Goal: Task Accomplishment & Management: Manage account settings

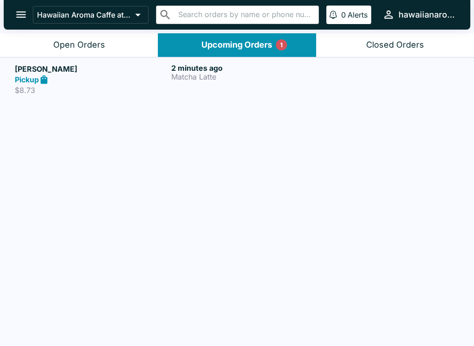
click at [137, 93] on p "$8.73" at bounding box center [91, 90] width 153 height 9
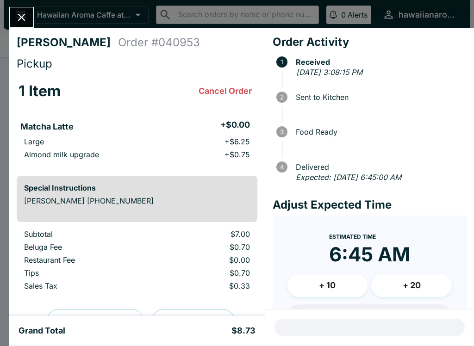
click at [238, 92] on button "Cancel Order" at bounding box center [225, 91] width 61 height 19
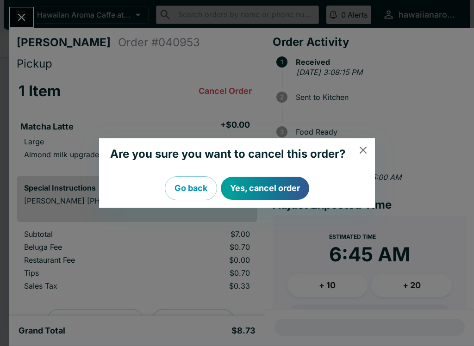
click at [268, 183] on button "Yes, cancel order" at bounding box center [265, 188] width 88 height 23
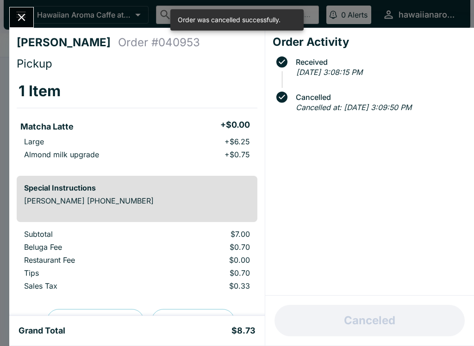
click at [21, 32] on div "Anastasiia Remsha Order # 040953 Pickup 1 Item Matcha Latte + $0.00 Large + $6.…" at bounding box center [137, 172] width 256 height 288
click at [26, 24] on icon "Close" at bounding box center [21, 17] width 13 height 13
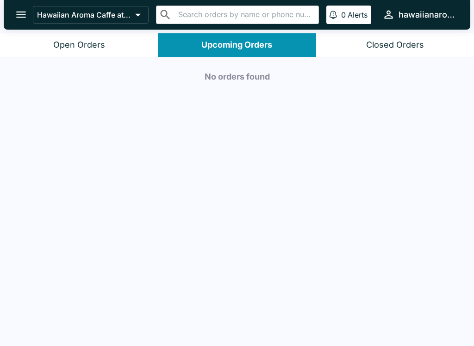
click at [27, 20] on icon "open drawer" at bounding box center [21, 14] width 13 height 13
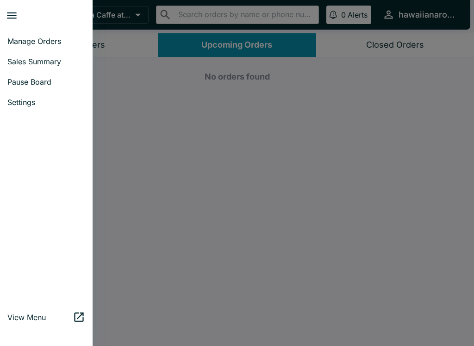
click at [16, 64] on span "Sales Summary" at bounding box center [46, 61] width 78 height 9
select select "03:00"
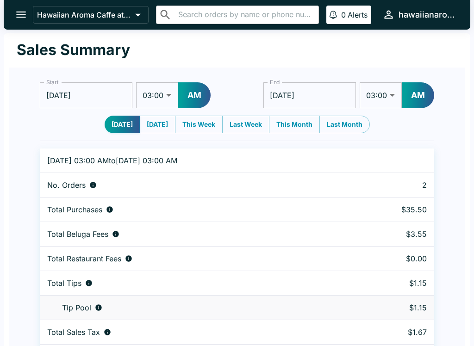
click at [12, 13] on button "open drawer" at bounding box center [21, 15] width 24 height 24
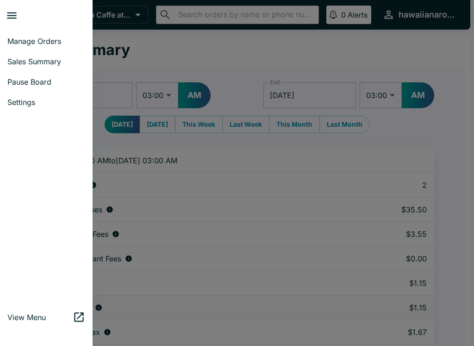
click at [13, 44] on span "Manage Orders" at bounding box center [46, 41] width 78 height 9
